Goal: Transaction & Acquisition: Purchase product/service

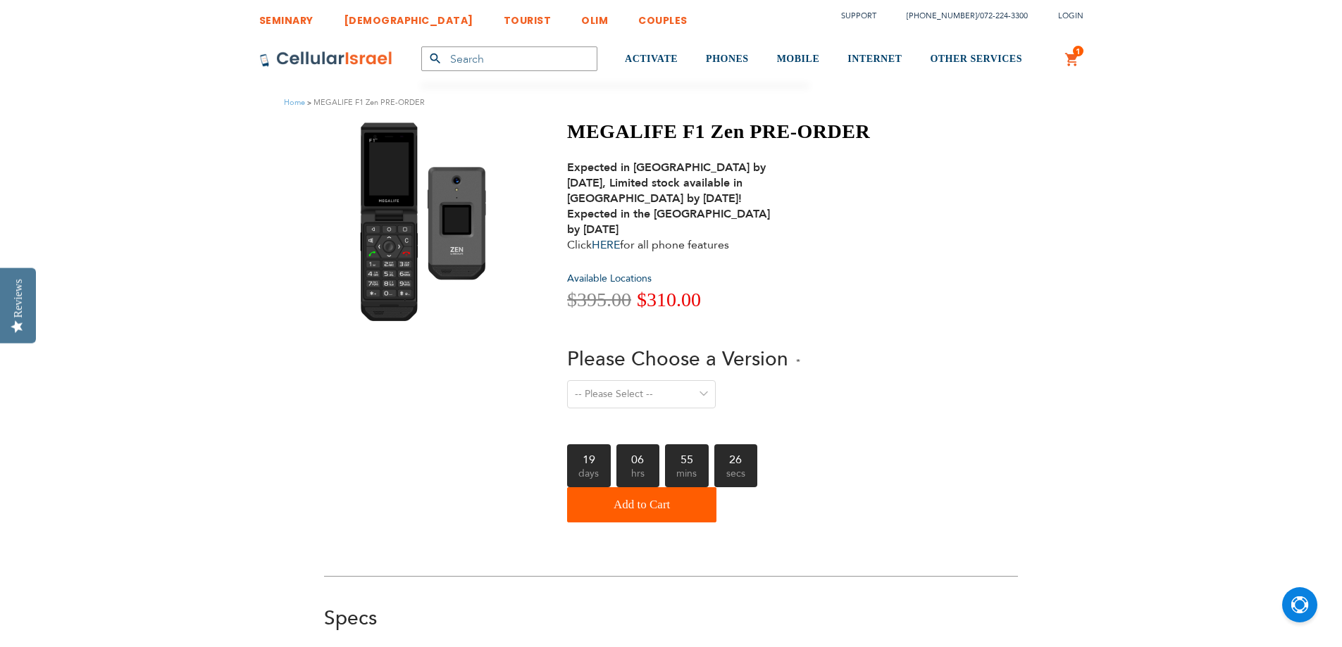
click at [687, 385] on select "-- Please Select -- Level 1. Filtered Email only Level 2. Email + Banking Level…" at bounding box center [641, 394] width 149 height 28
click at [793, 392] on div "-- Please Select -- Level 1. Filtered Email only Level 2. Email + Banking Level…" at bounding box center [718, 403] width 303 height 46
click at [694, 392] on select "-- Please Select -- Level 1. Filtered Email only Level 2. Email + Banking Level…" at bounding box center [641, 394] width 149 height 28
click at [838, 392] on div "-- Please Select -- Level 1. Filtered Email only Level 2. Email + Banking Level…" at bounding box center [718, 403] width 303 height 46
click at [682, 398] on select "-- Please Select -- Level 1. Filtered Email only Level 2. Email + Banking Level…" at bounding box center [641, 394] width 149 height 28
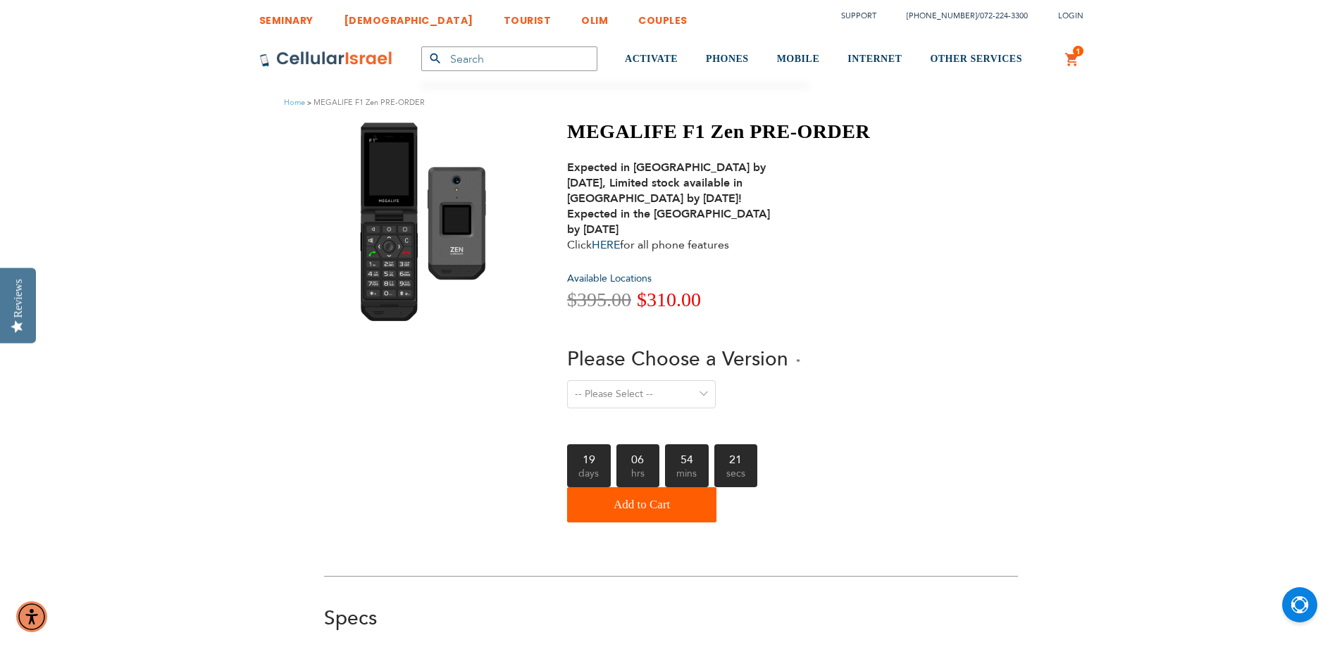
click at [817, 444] on div "19 06 54 21 days hrs mins secs" at bounding box center [718, 465] width 303 height 43
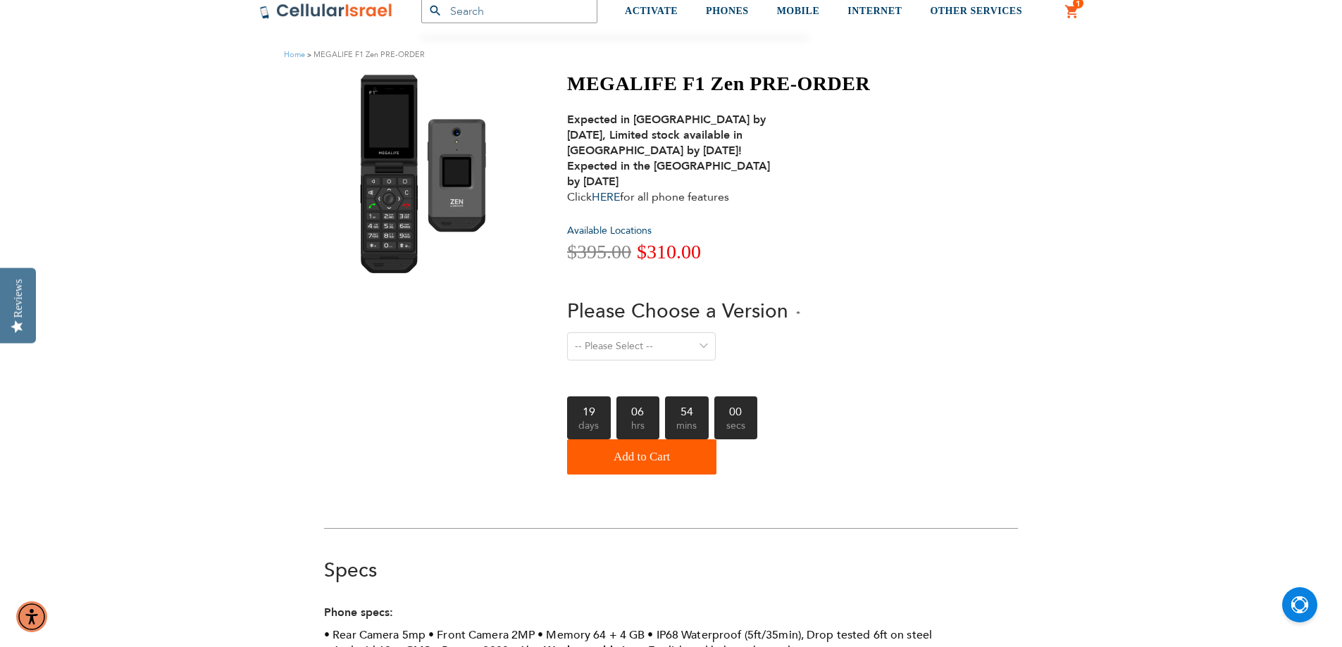
scroll to position [70, 0]
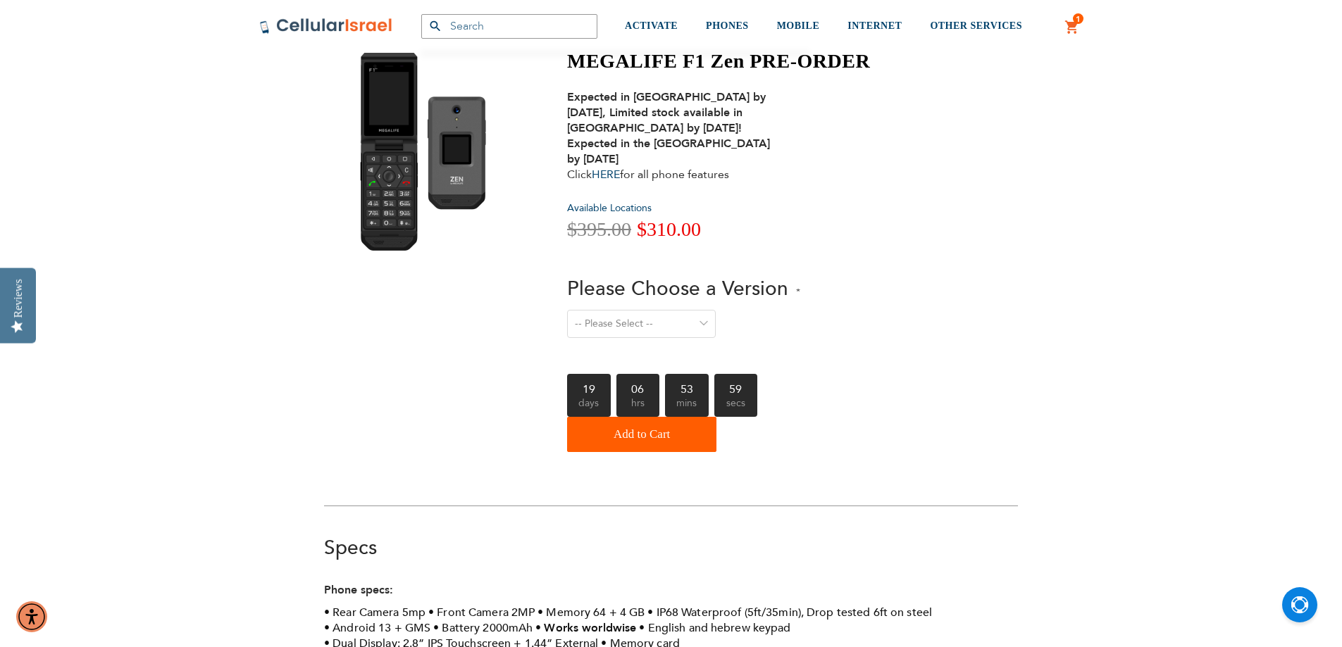
click at [689, 316] on select "-- Please Select -- Level 1. Filtered Email only Level 2. Email + Banking Level…" at bounding box center [641, 324] width 149 height 28
click at [689, 319] on select "-- Please Select -- Level 1. Filtered Email only Level 2. Email + Banking Level…" at bounding box center [641, 324] width 149 height 28
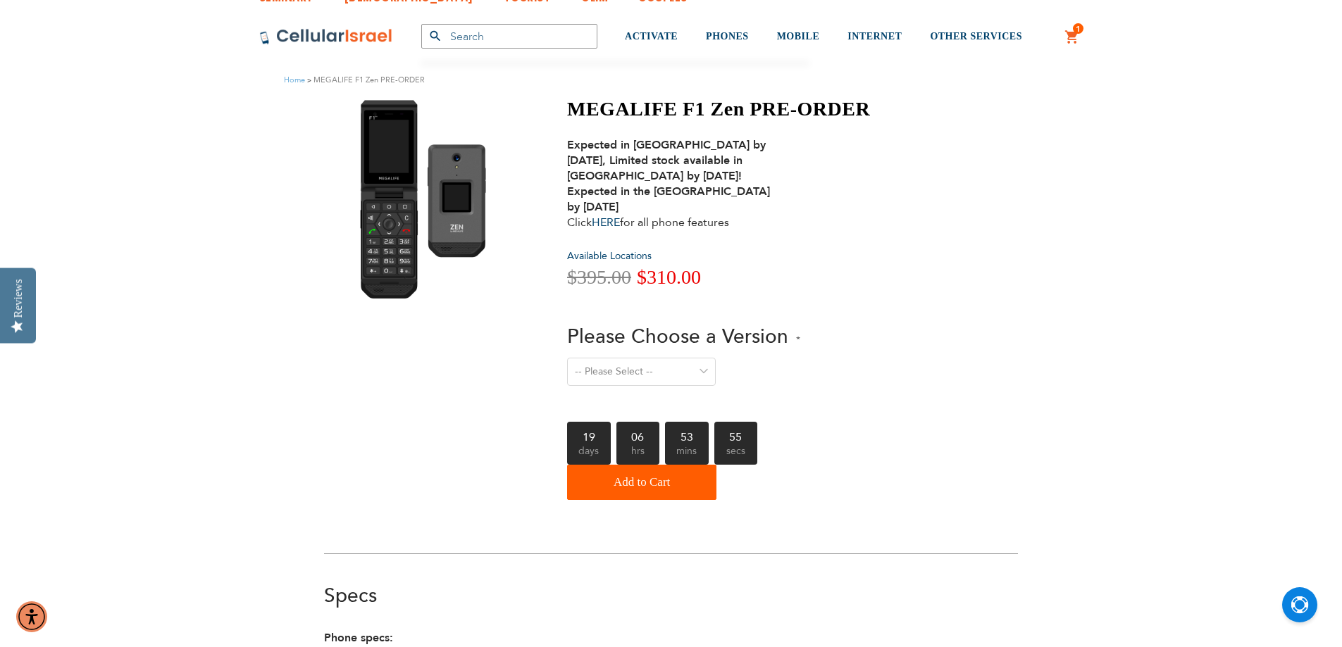
scroll to position [0, 0]
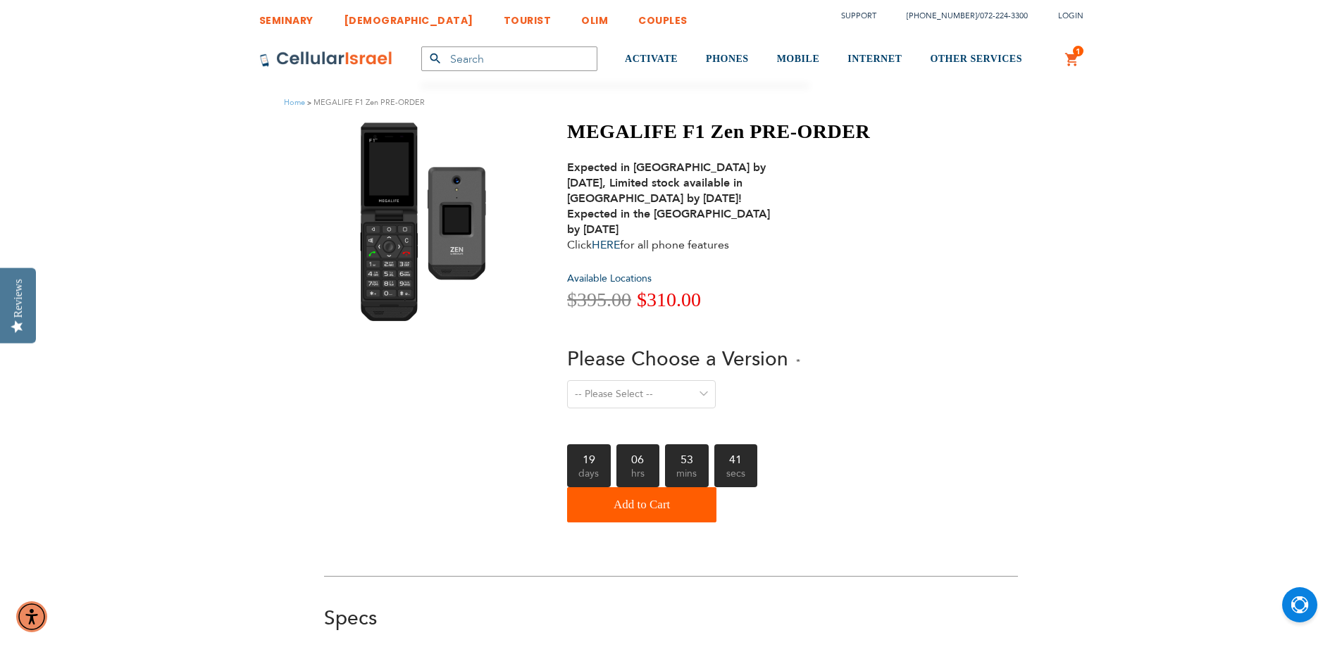
click at [690, 385] on select "-- Please Select -- Level 1. Filtered Email only Level 2. Email + Banking Level…" at bounding box center [641, 394] width 149 height 28
click at [930, 444] on div "MEGALIFE F1 Zen PRE-ORDER Expected in [GEOGRAPHIC_DATA] by [DATE], Limited stoc…" at bounding box center [671, 325] width 694 height 410
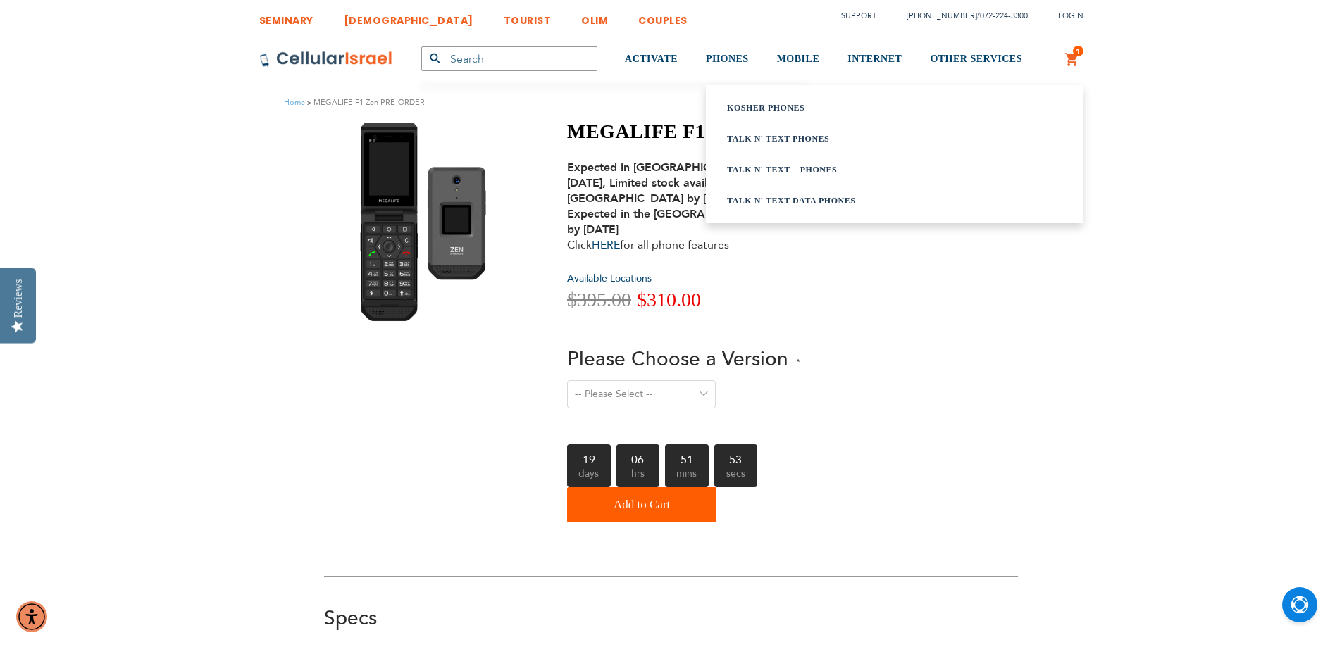
click at [796, 166] on link "Talk n' Text + Phones" at bounding box center [876, 170] width 299 height 14
